Goal: Information Seeking & Learning: Learn about a topic

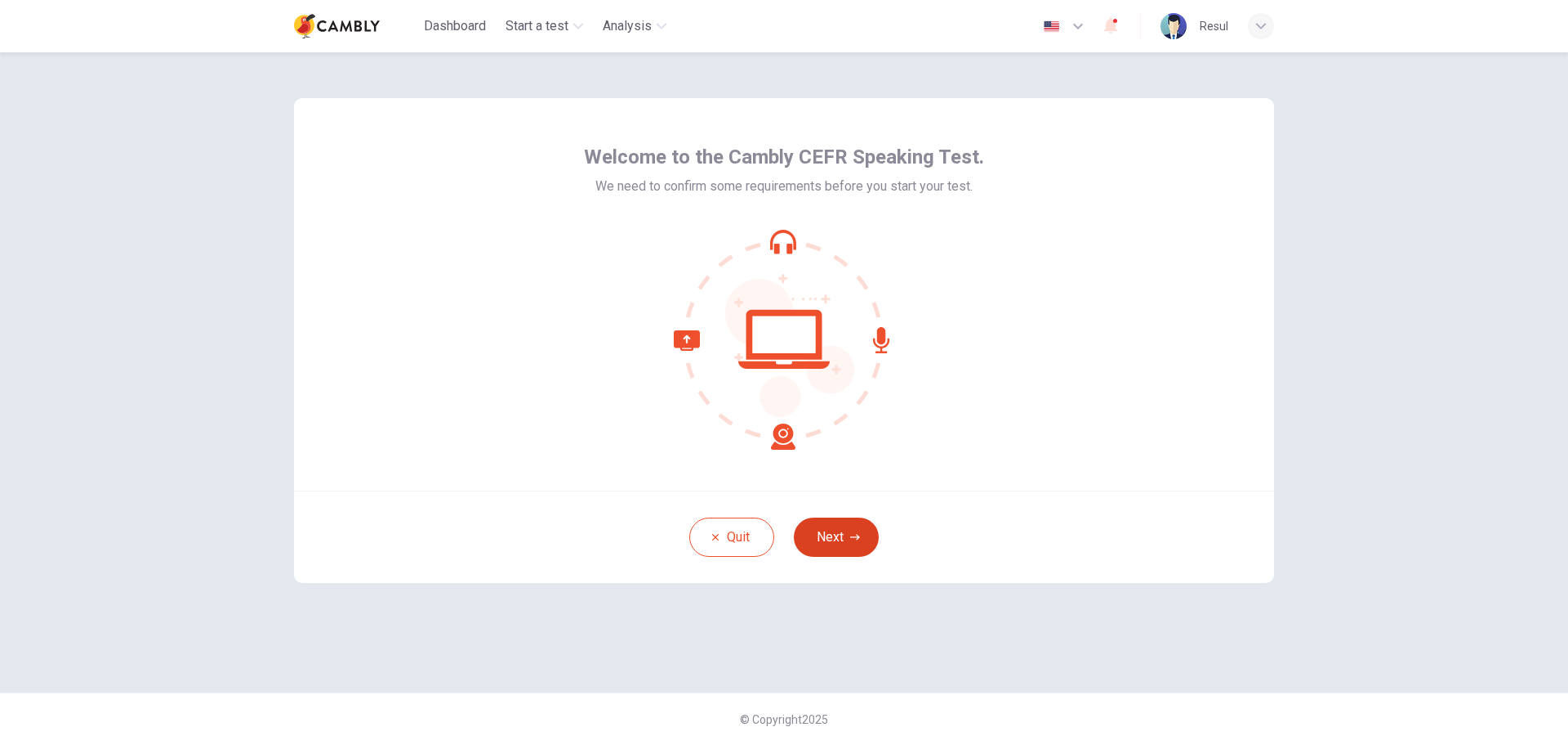
click at [836, 531] on button "Next" at bounding box center [836, 537] width 85 height 39
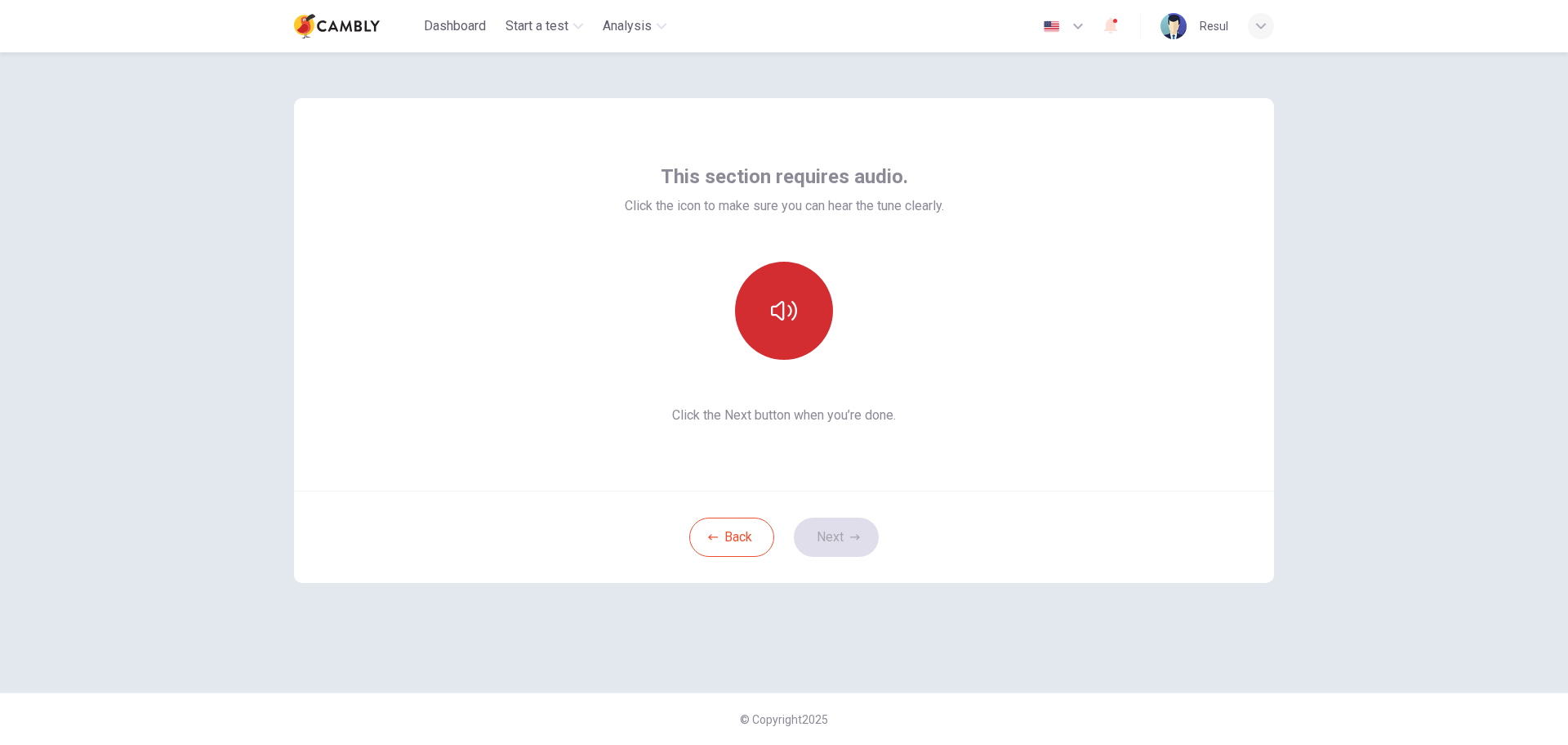
click at [782, 308] on icon "button" at bounding box center [784, 310] width 26 height 26
click at [837, 538] on button "Next" at bounding box center [836, 537] width 85 height 39
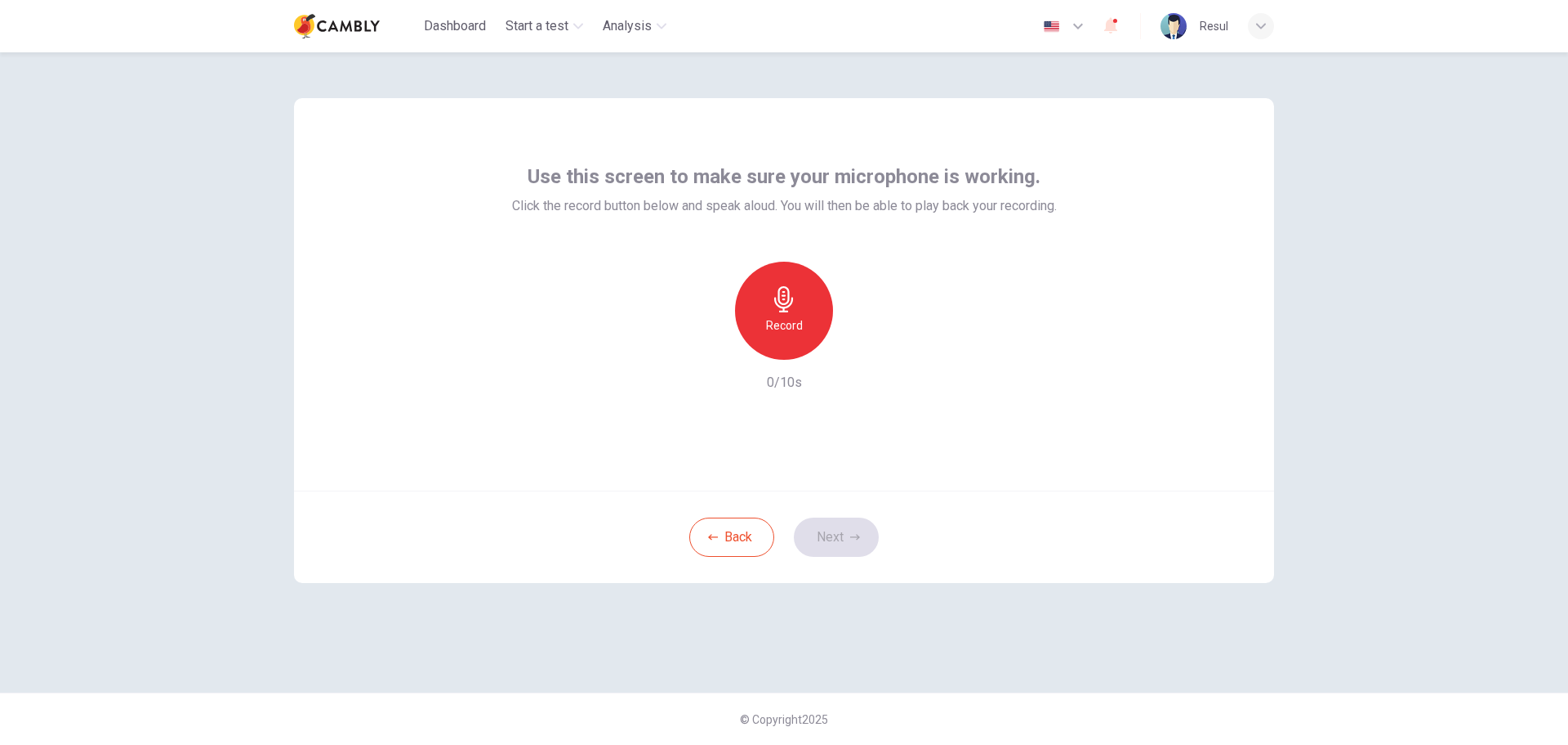
click at [766, 309] on div "Record" at bounding box center [784, 311] width 98 height 98
click at [787, 300] on icon "button" at bounding box center [784, 299] width 26 height 26
click at [783, 314] on div "Record" at bounding box center [784, 311] width 98 height 98
click at [788, 320] on h6 "Stop" at bounding box center [784, 325] width 24 height 20
click at [854, 348] on icon "button" at bounding box center [860, 346] width 17 height 17
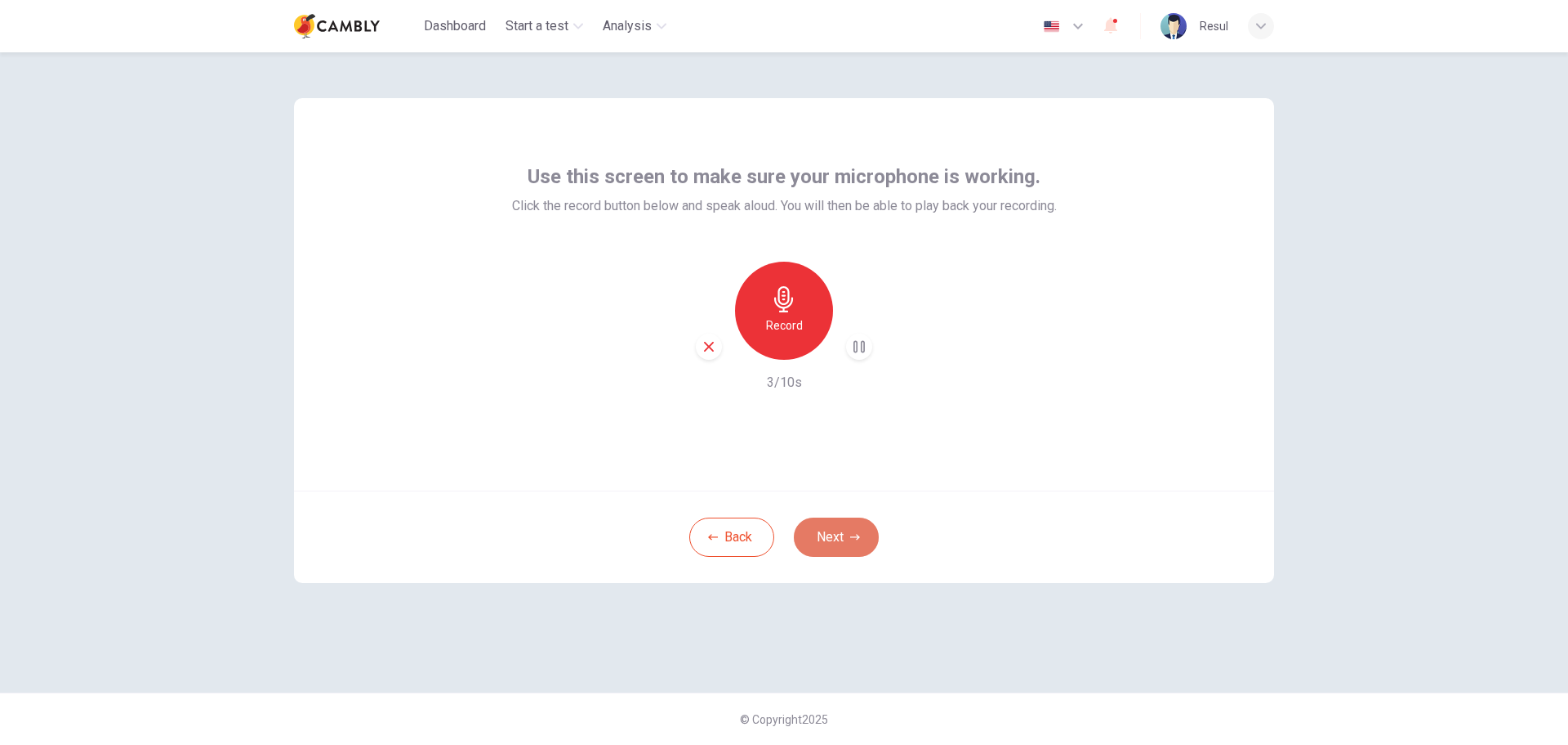
click at [855, 537] on icon "button" at bounding box center [855, 537] width 10 height 10
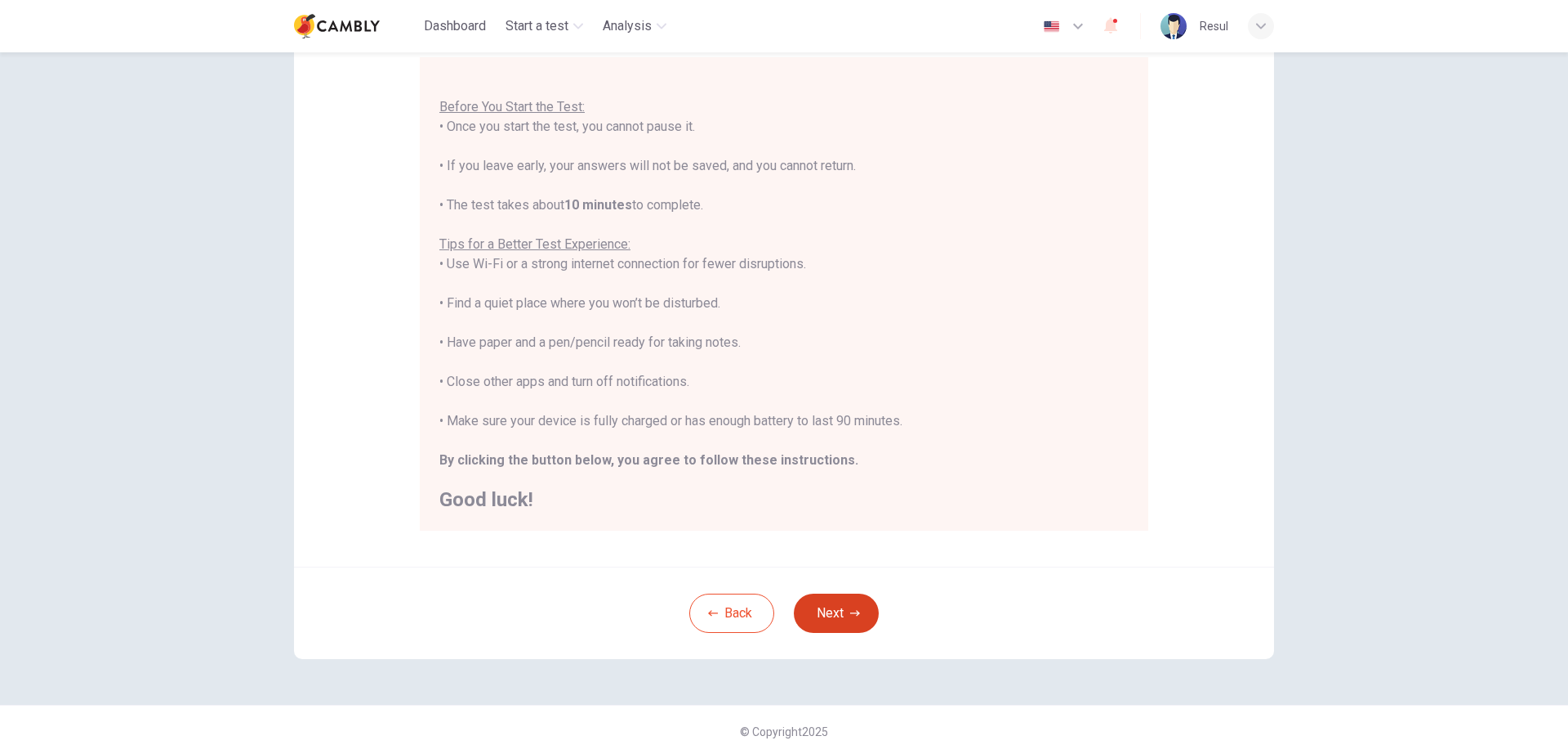
scroll to position [164, 0]
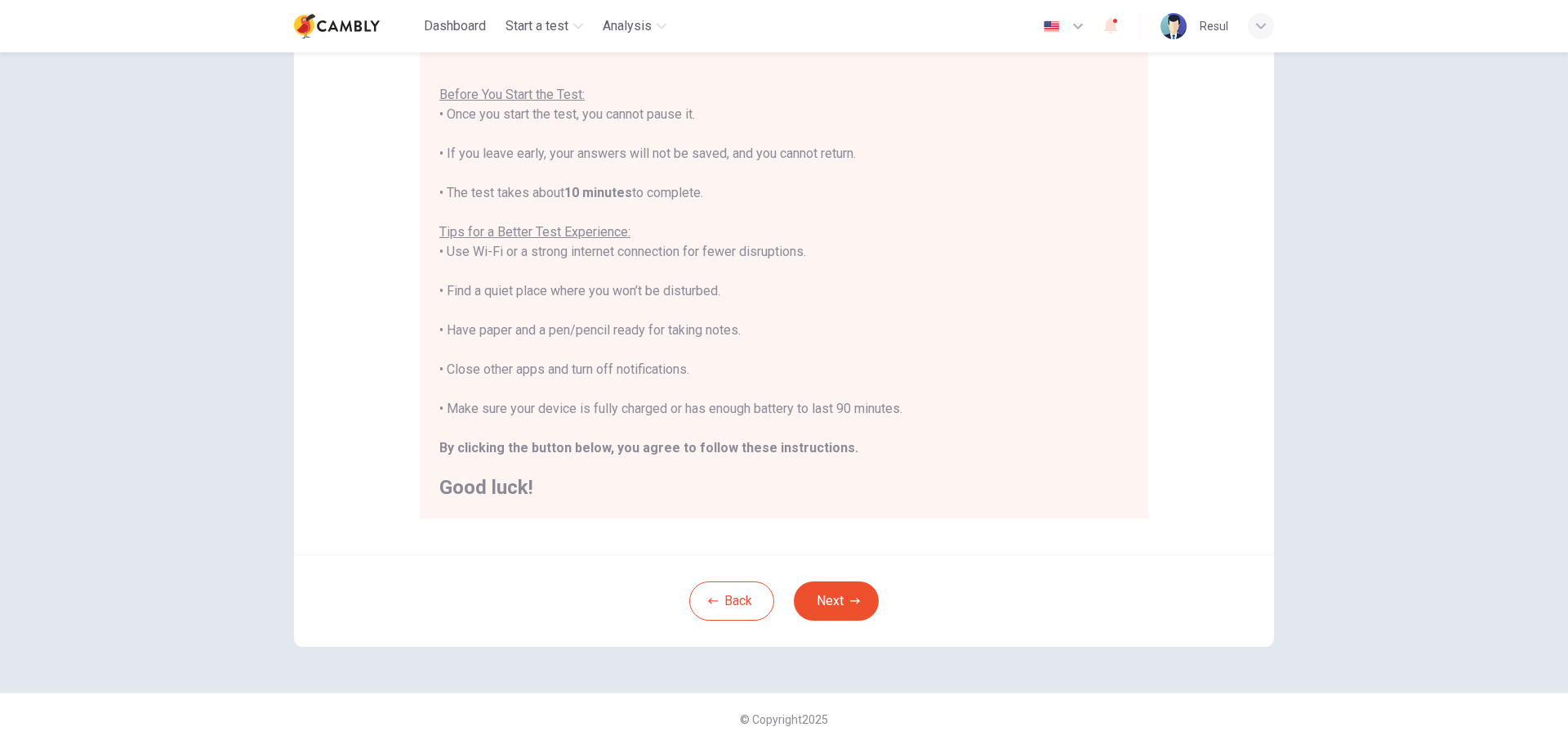
click at [824, 606] on button "Next" at bounding box center [836, 601] width 85 height 39
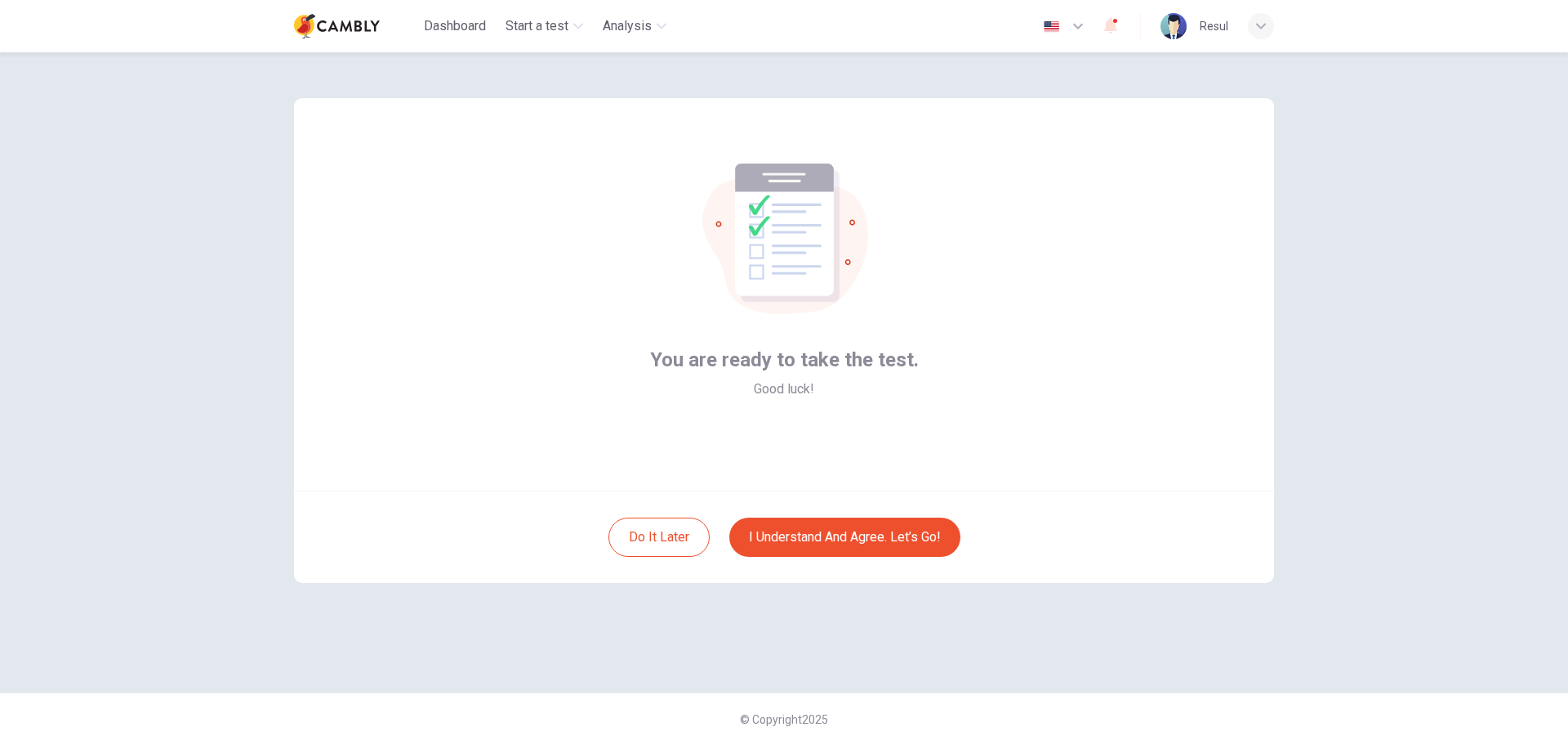
scroll to position [0, 0]
click at [824, 541] on button "I understand and agree. Let’s go!" at bounding box center [845, 537] width 231 height 39
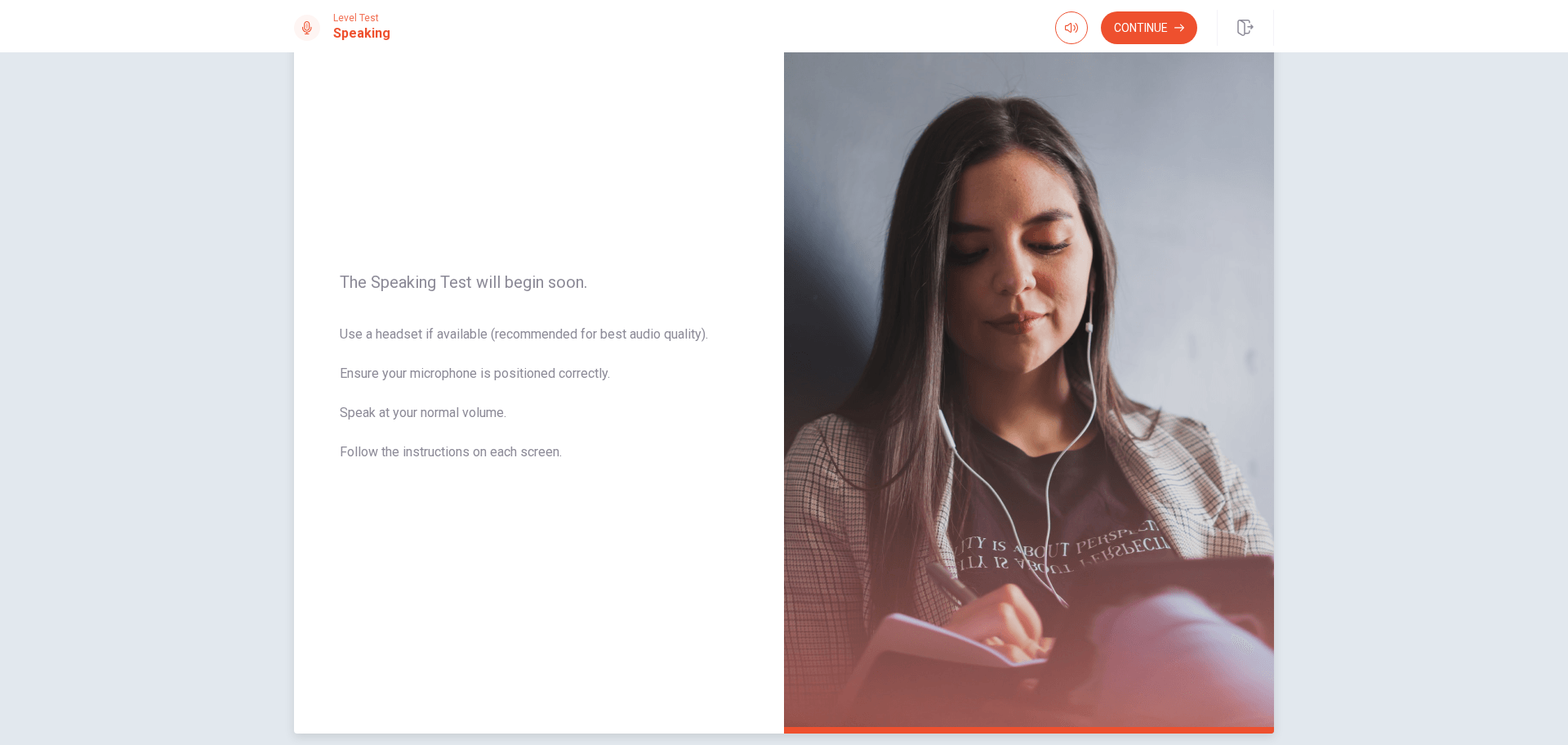
scroll to position [138, 0]
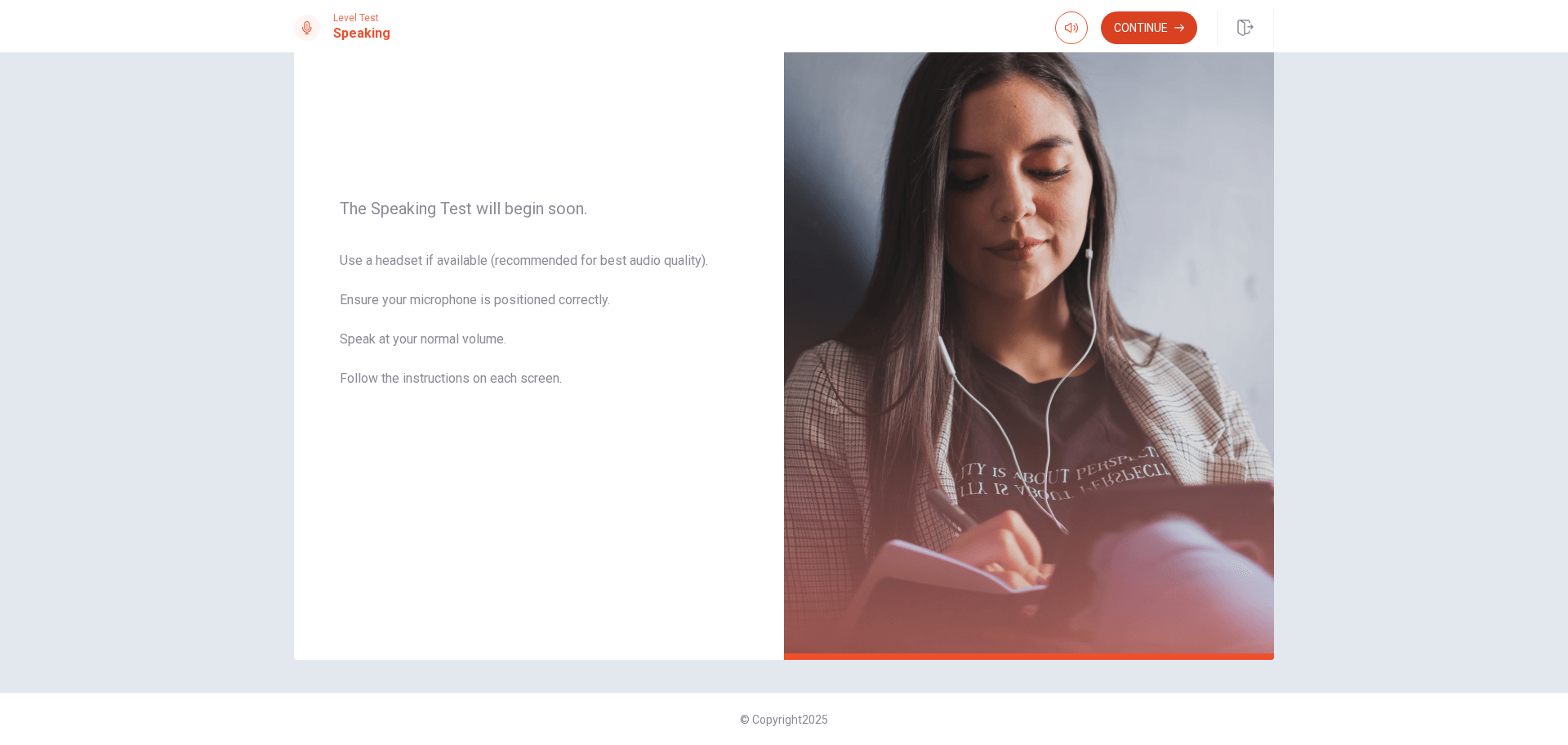
click at [1156, 29] on button "Continue" at bounding box center [1149, 27] width 97 height 33
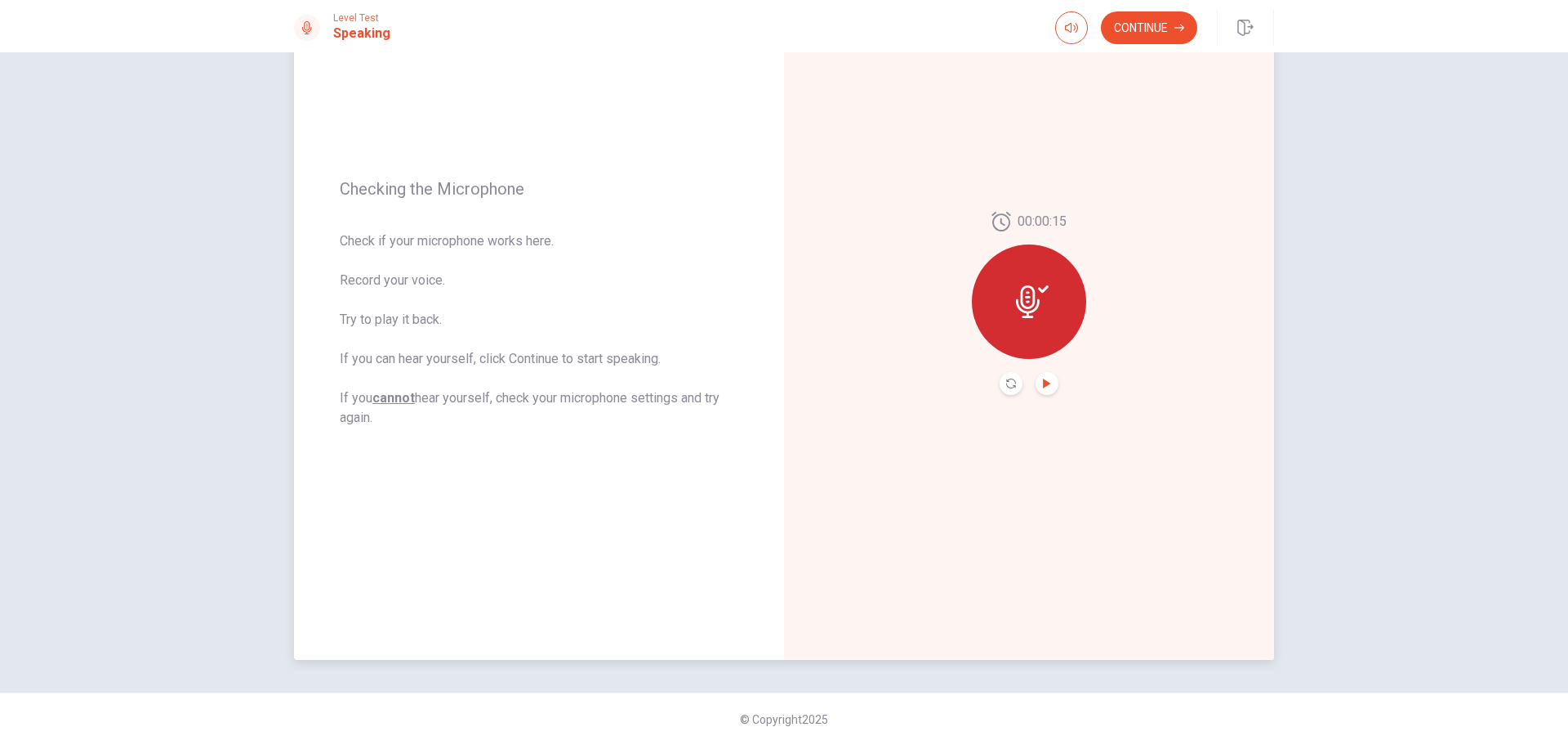
click at [1043, 387] on icon "Play Audio" at bounding box center [1047, 383] width 10 height 10
click at [1144, 33] on button "Continue" at bounding box center [1149, 27] width 97 height 33
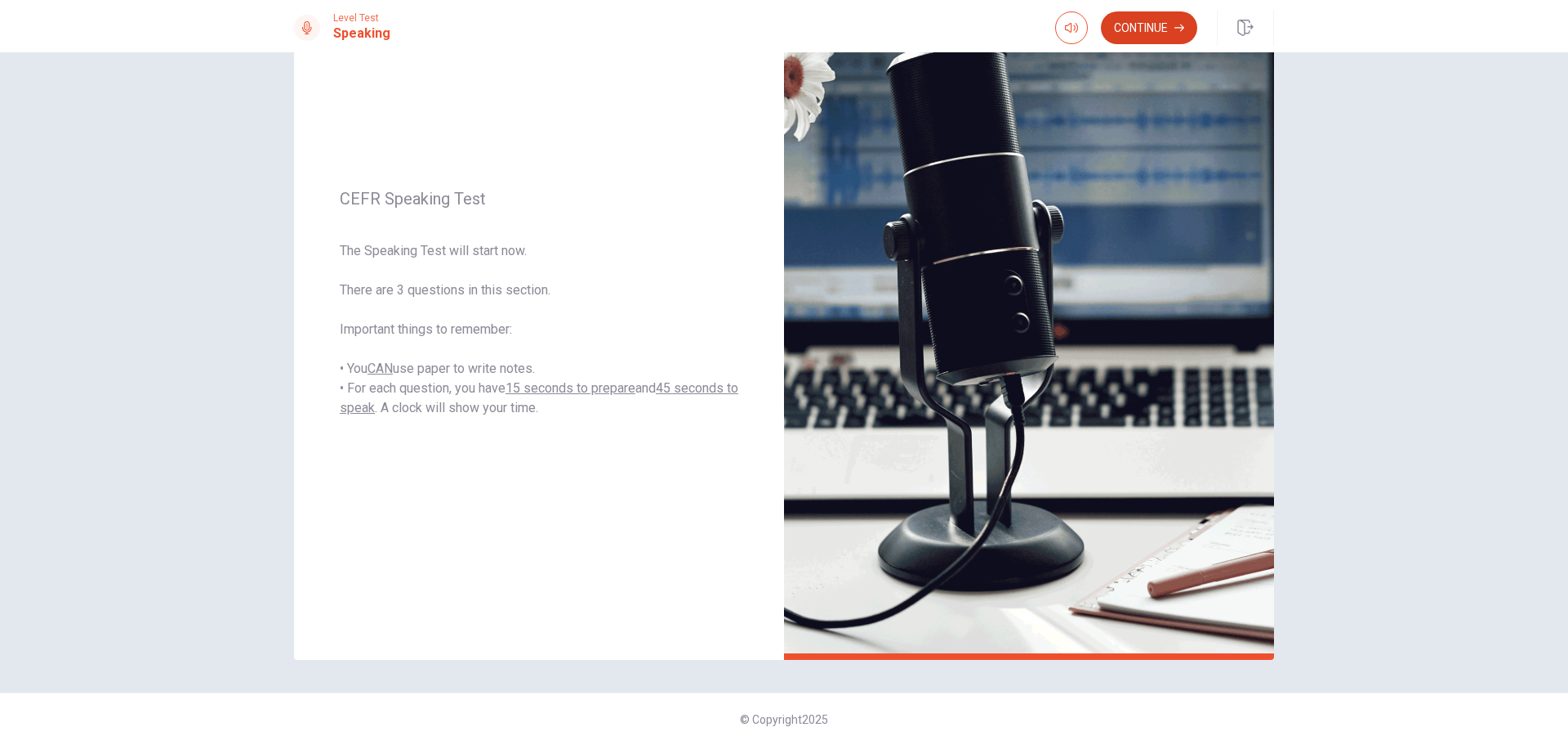
click at [1158, 31] on button "Continue" at bounding box center [1149, 27] width 97 height 33
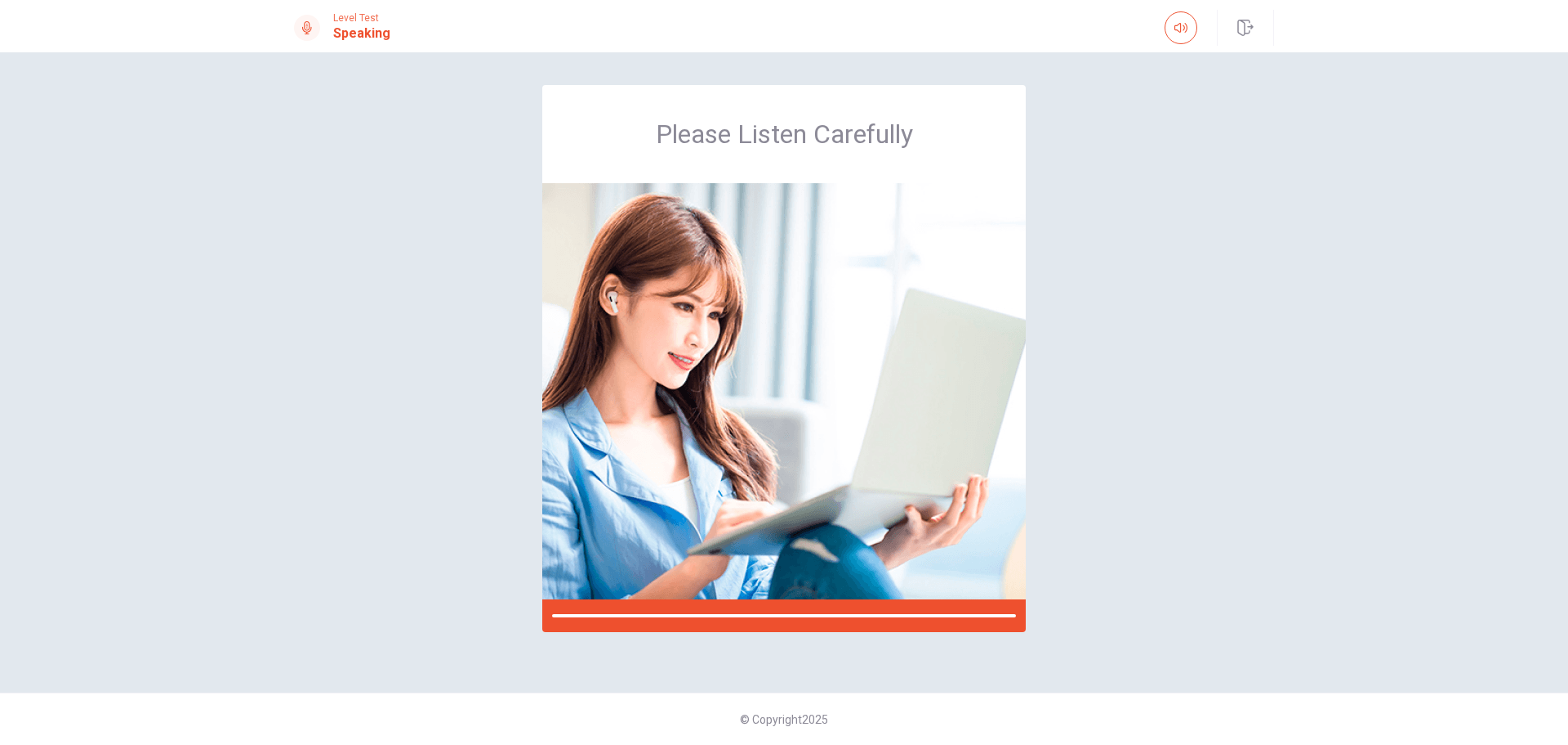
scroll to position [0, 0]
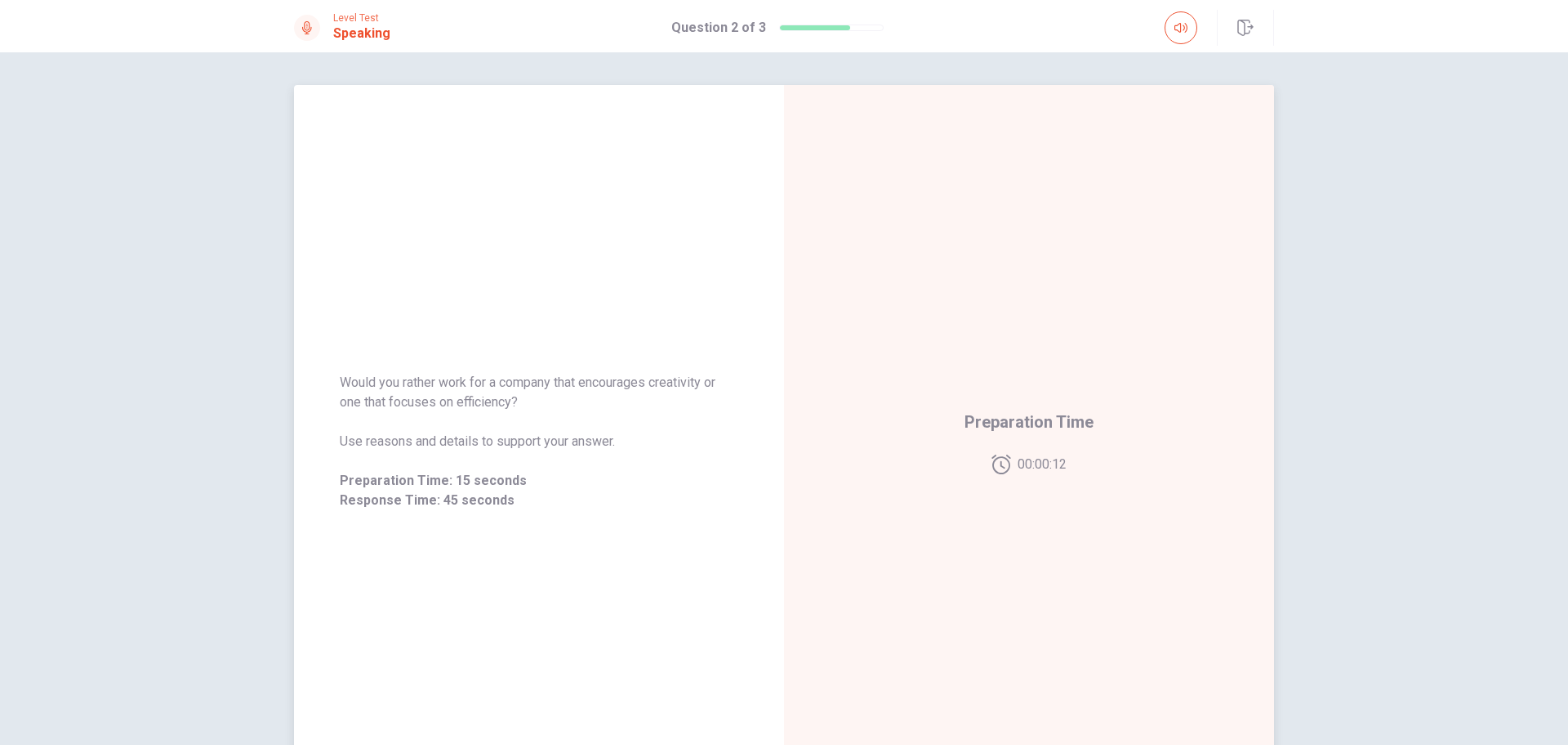
click at [487, 393] on span "Would you rather work for a company that encourages creativity or one that focu…" at bounding box center [538, 392] width 398 height 39
click at [481, 412] on span "Would you rather work for a company that encourages creativity or one that focu…" at bounding box center [538, 392] width 398 height 39
click at [481, 397] on span "Would you rather work for a company that encourages creativity or one that focu…" at bounding box center [538, 392] width 398 height 39
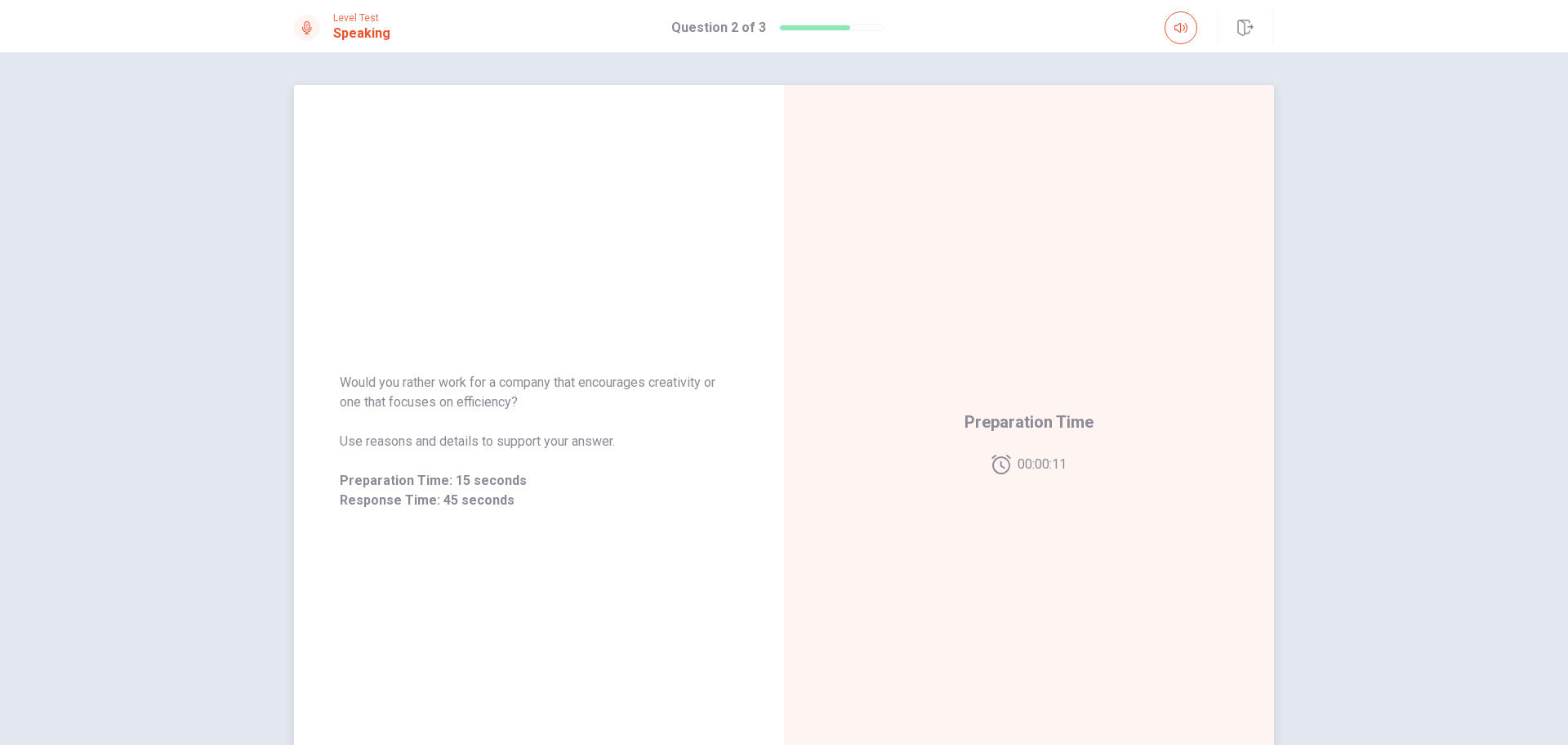
click at [487, 404] on span "Would you rather work for a company that encourages creativity or one that focu…" at bounding box center [538, 392] width 398 height 39
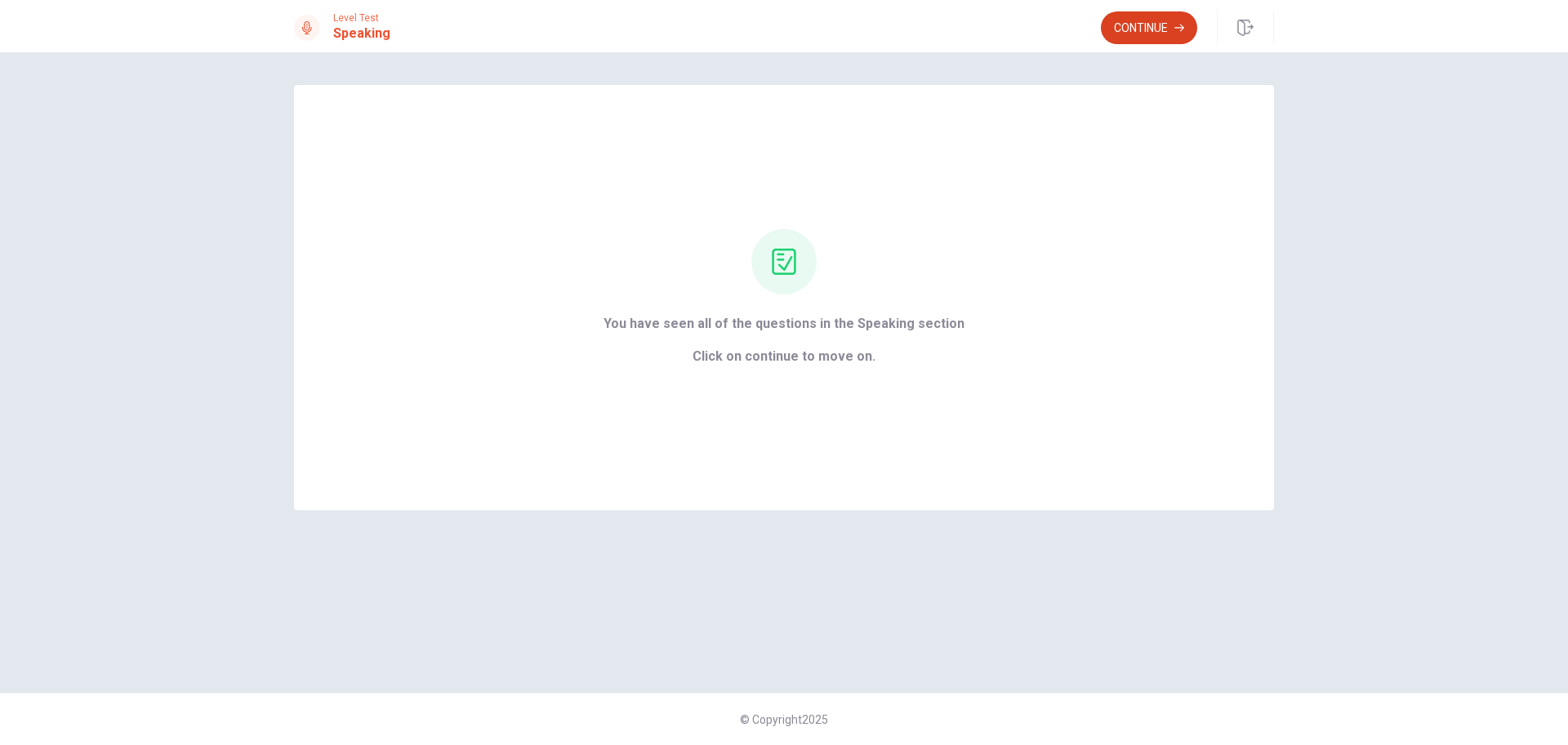
click at [1147, 37] on button "Continue" at bounding box center [1149, 27] width 97 height 33
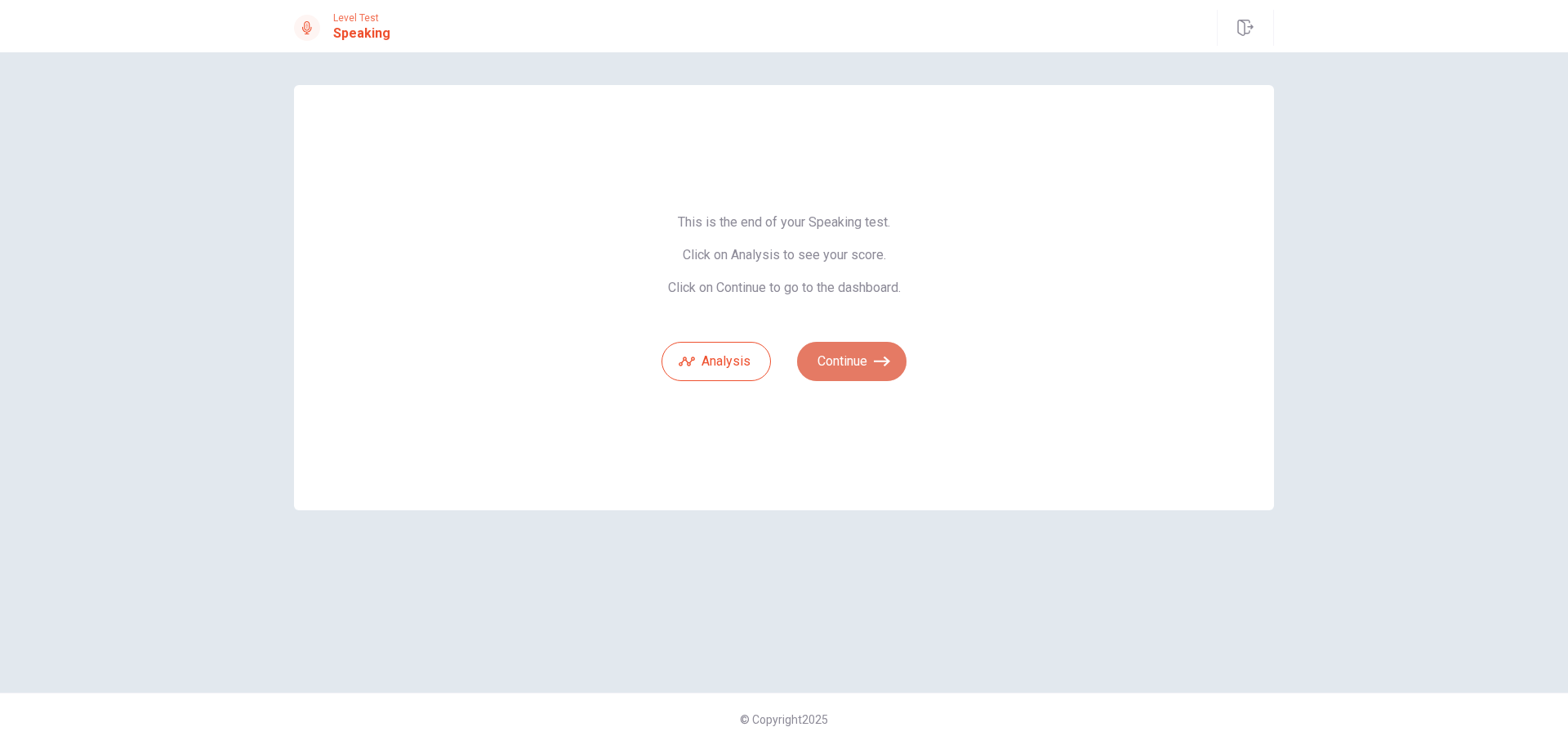
click at [842, 368] on button "Continue" at bounding box center [852, 361] width 110 height 39
